Goal: Task Accomplishment & Management: Complete application form

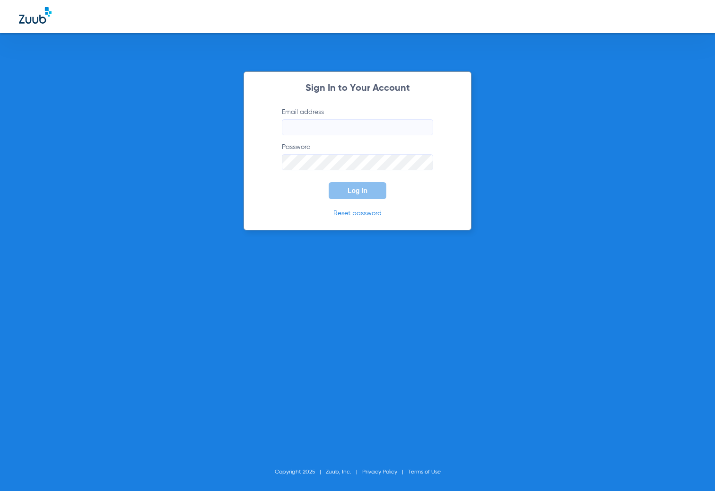
type input "[EMAIL_ADDRESS][DOMAIN_NAME]"
click at [358, 197] on button "Log In" at bounding box center [358, 190] width 58 height 17
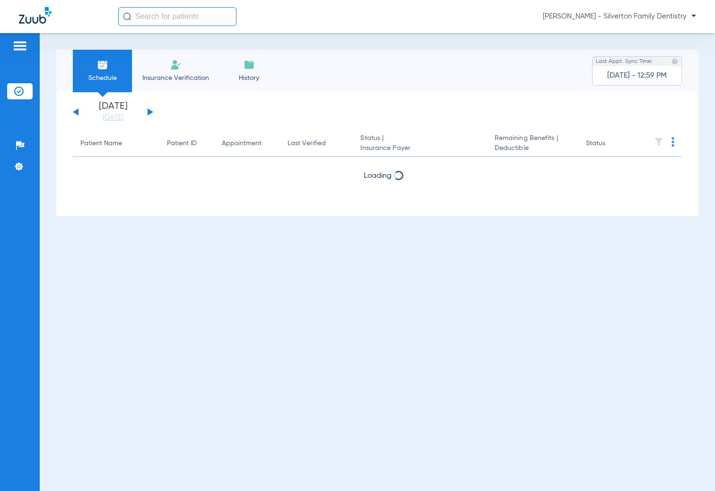
click at [183, 76] on span "Insurance Verification" at bounding box center [175, 77] width 73 height 9
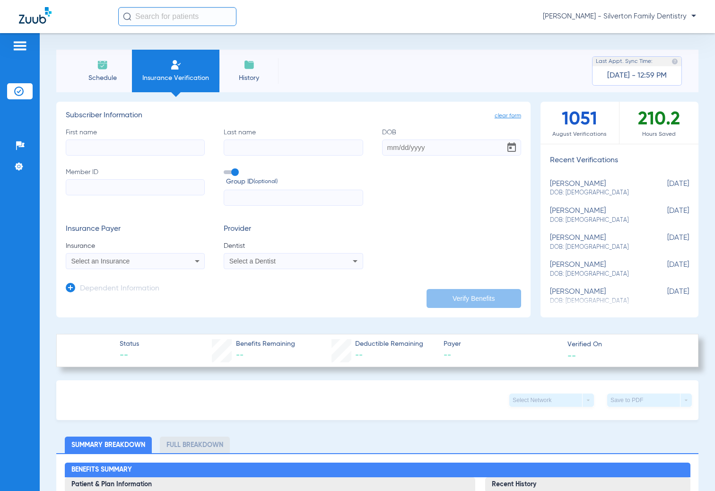
click at [137, 147] on input "First name" at bounding box center [135, 148] width 139 height 16
click at [230, 227] on h3 "Provider" at bounding box center [293, 229] width 139 height 9
click at [133, 183] on input "Member ID" at bounding box center [135, 187] width 139 height 16
type input "1500906905"
click at [137, 141] on input "First name Required" at bounding box center [135, 148] width 139 height 16
